Goal: Information Seeking & Learning: Learn about a topic

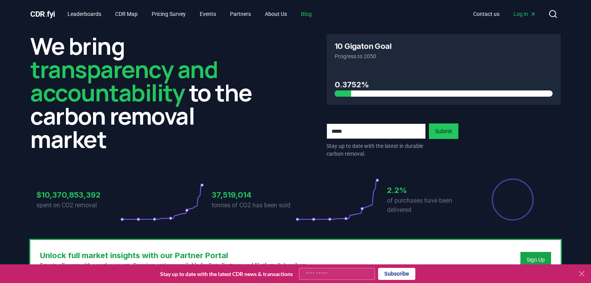
click at [318, 16] on link "Blog" at bounding box center [306, 14] width 23 height 14
click at [315, 13] on link "Blog" at bounding box center [306, 14] width 23 height 14
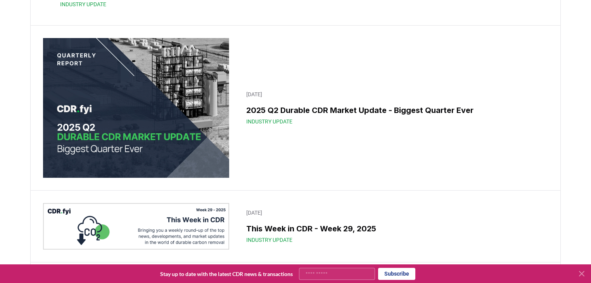
scroll to position [341, 0]
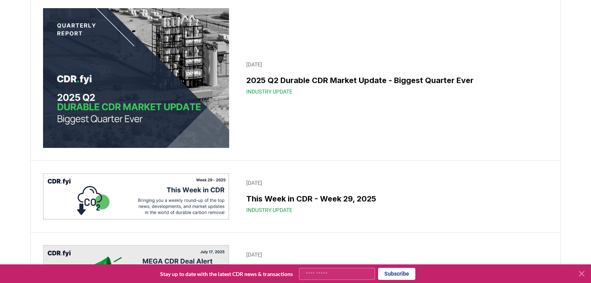
click at [197, 126] on img at bounding box center [136, 78] width 186 height 140
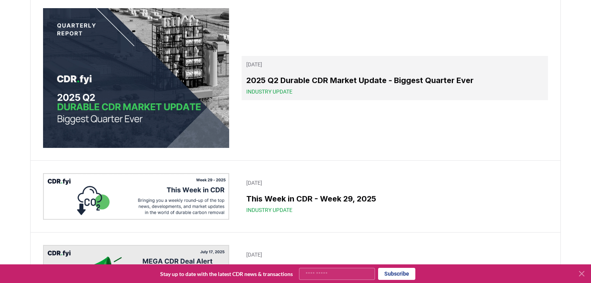
click at [294, 100] on link "[DATE] 2025 Q2 Durable CDR Market Update - Biggest Quarter Ever Industry Update" at bounding box center [394, 78] width 306 height 44
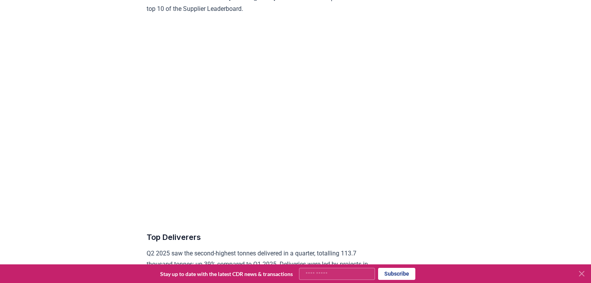
scroll to position [3038, 0]
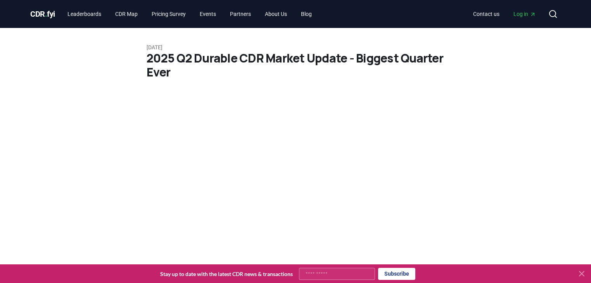
scroll to position [944, 0]
